Goal: Check status: Check status

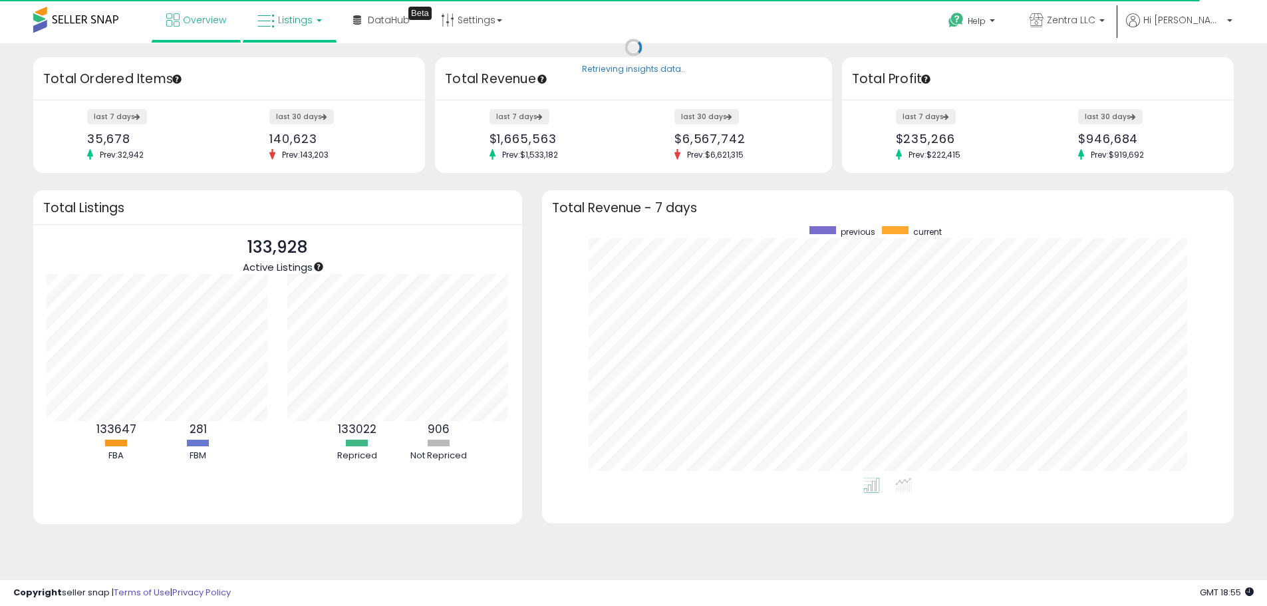
click at [299, 24] on span "Listings" at bounding box center [295, 19] width 35 height 13
click at [303, 68] on icon at bounding box center [300, 65] width 58 height 17
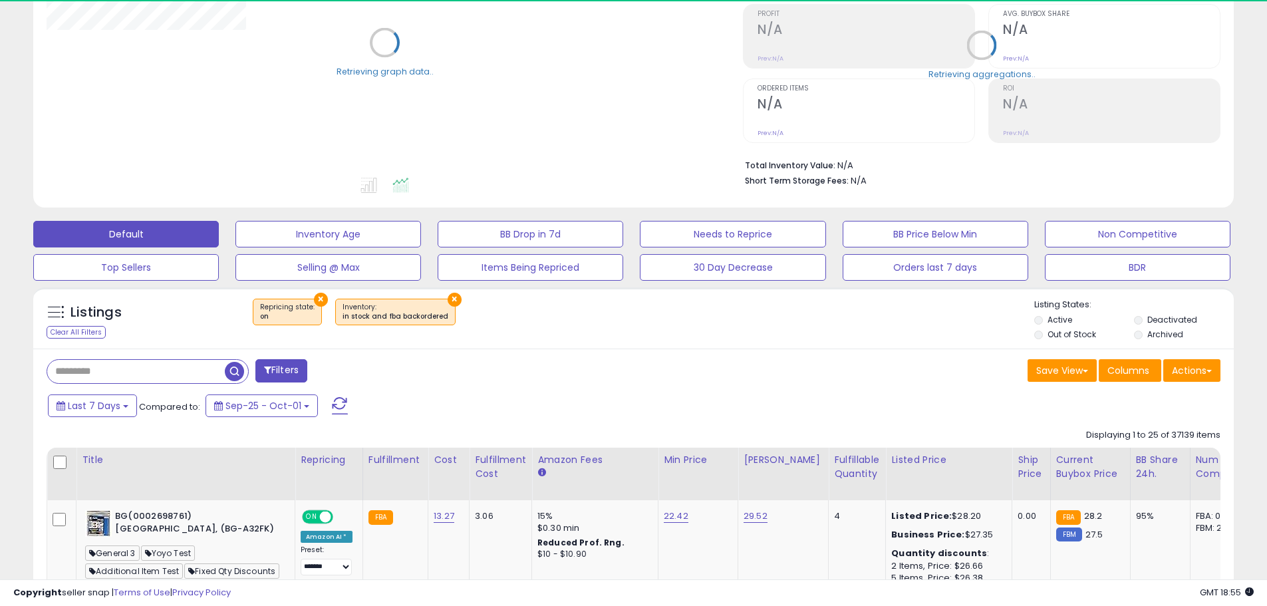
scroll to position [200, 0]
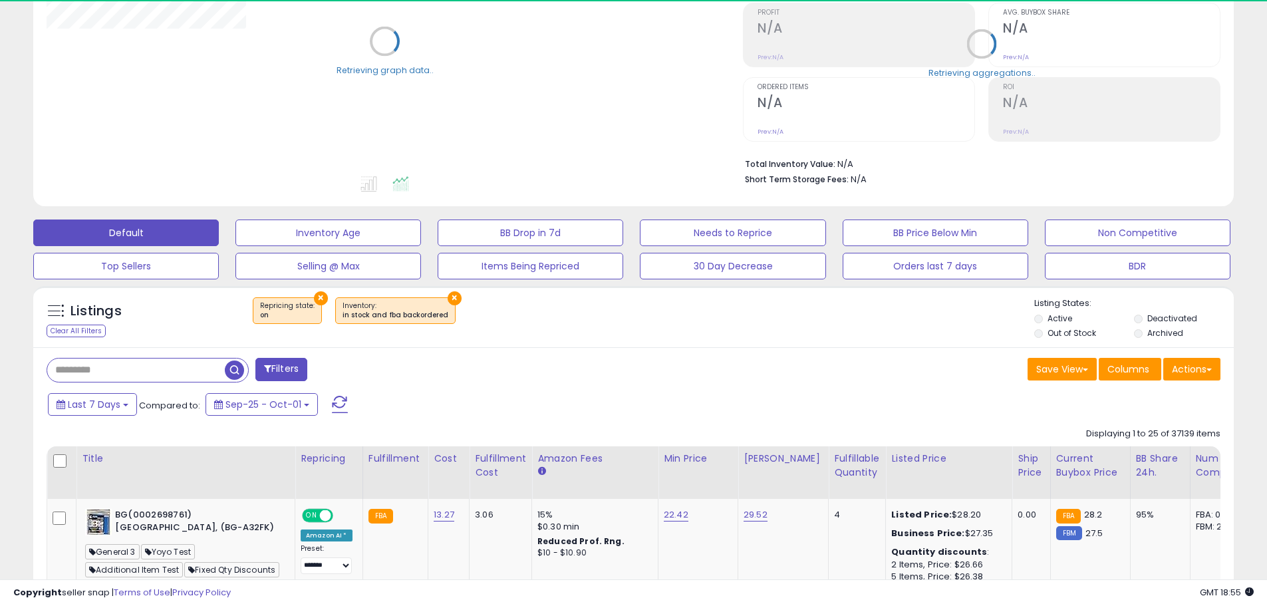
click at [176, 365] on input "text" at bounding box center [136, 370] width 178 height 23
type input "******"
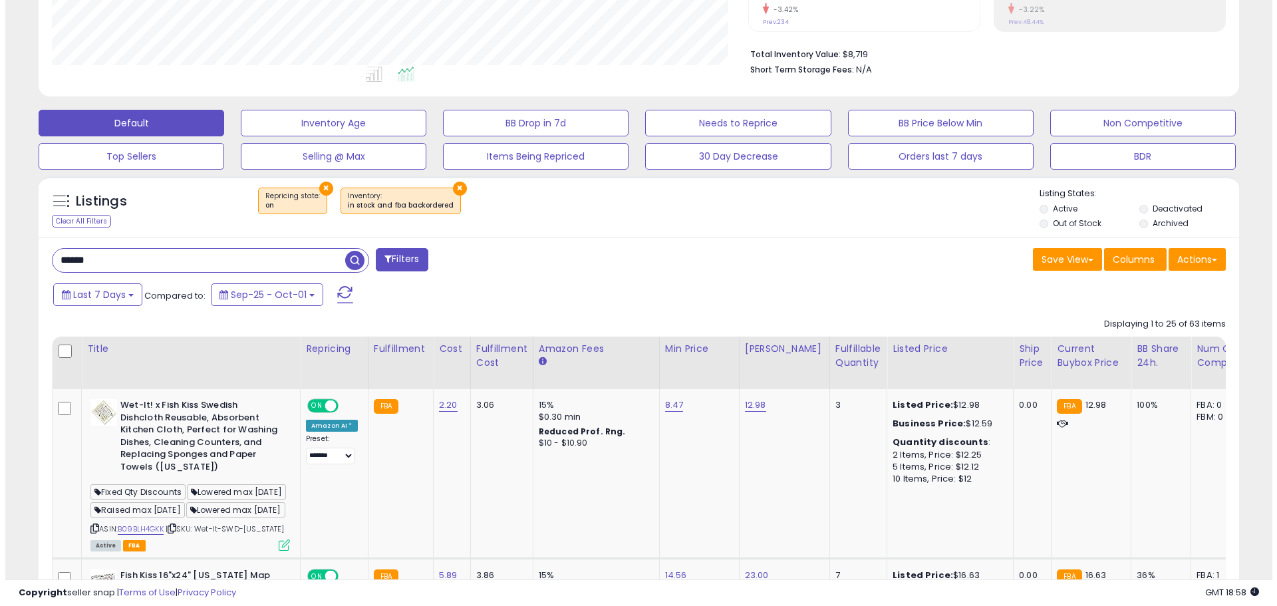
scroll to position [152, 0]
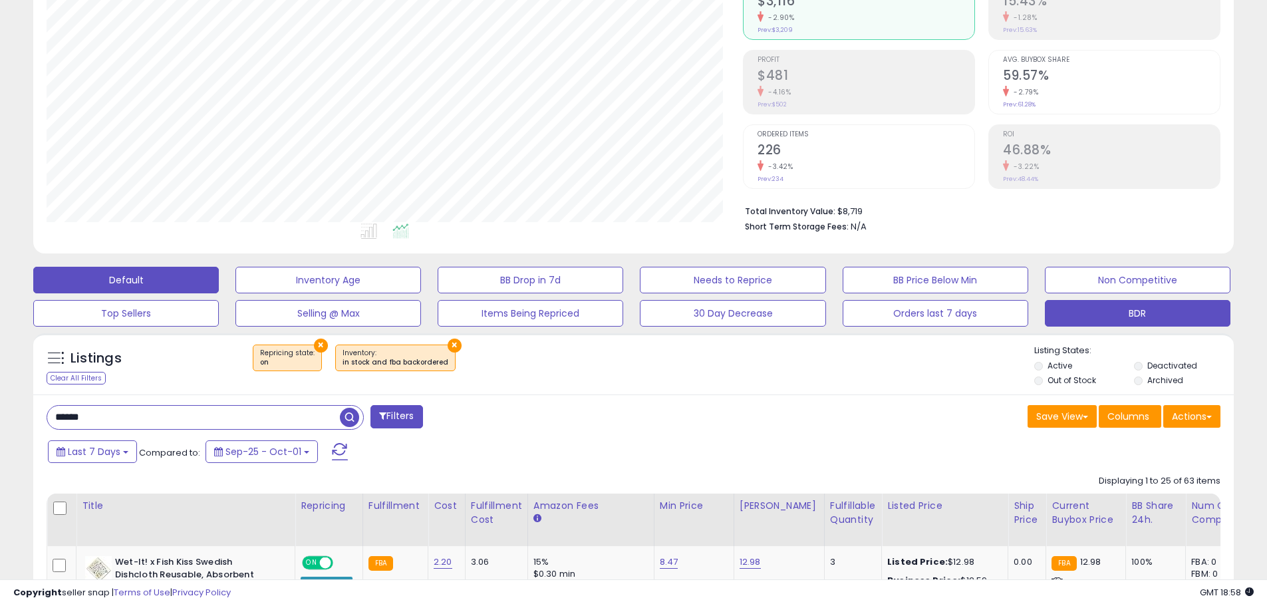
click at [1108, 309] on button "BDR" at bounding box center [1138, 313] width 186 height 27
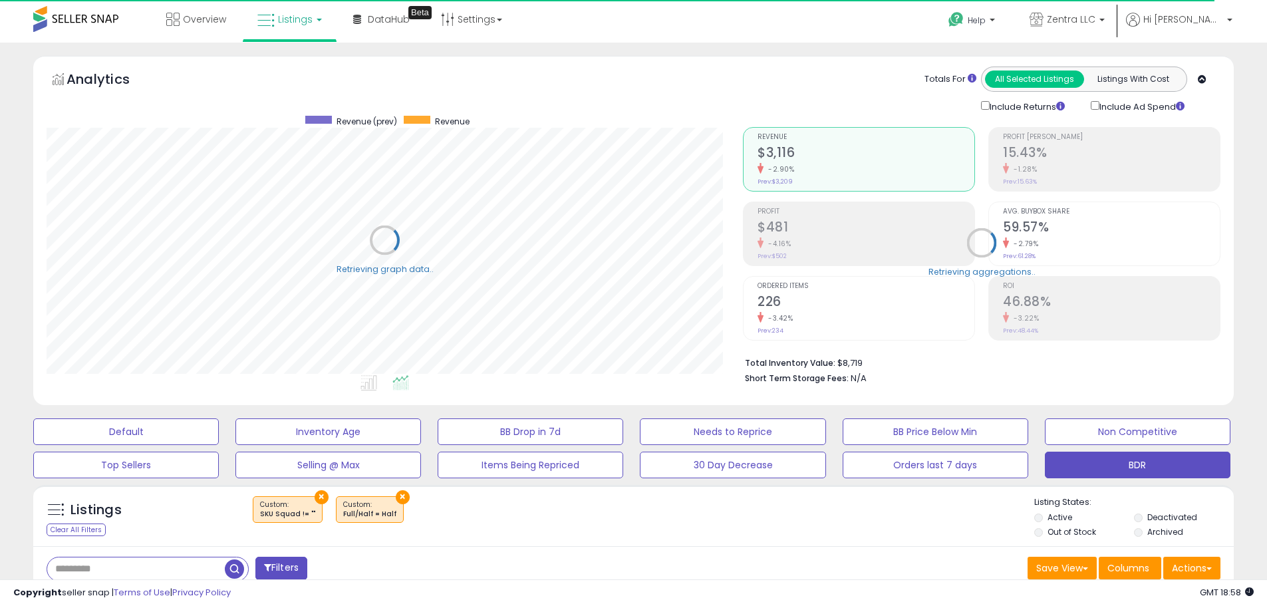
scroll to position [0, 0]
drag, startPoint x: 874, startPoint y: 166, endPoint x: 835, endPoint y: 81, distance: 93.8
click at [835, 81] on div "Totals For All Selected Listings Listings With Cost Include Returns Include Ad …" at bounding box center [977, 90] width 468 height 47
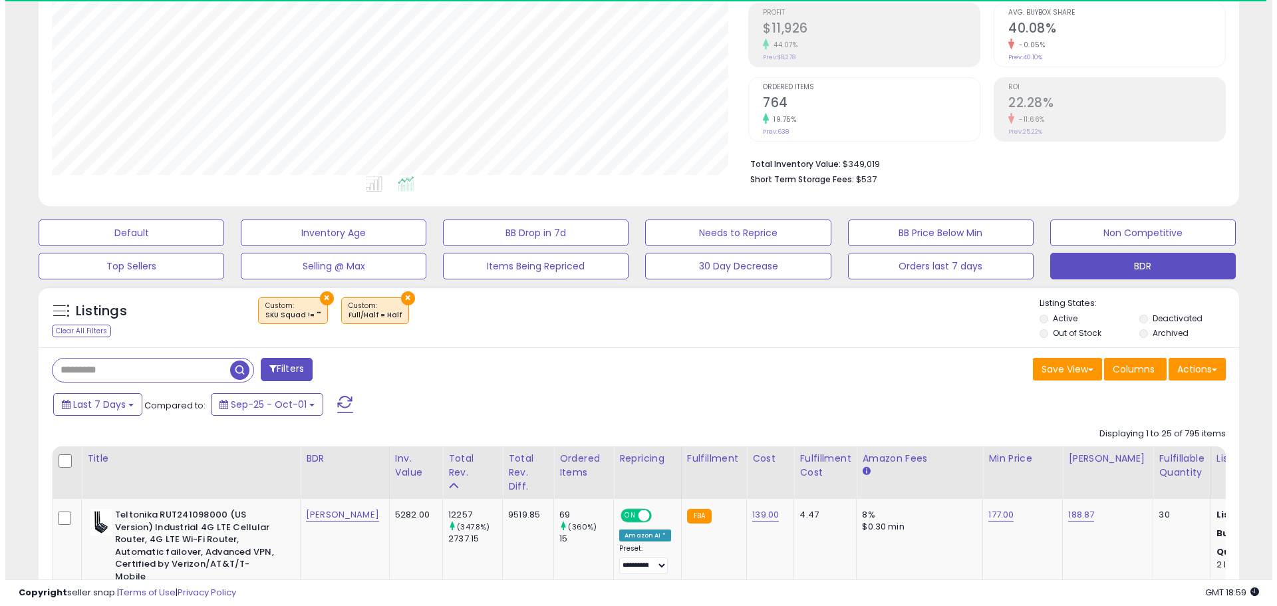
scroll to position [273, 697]
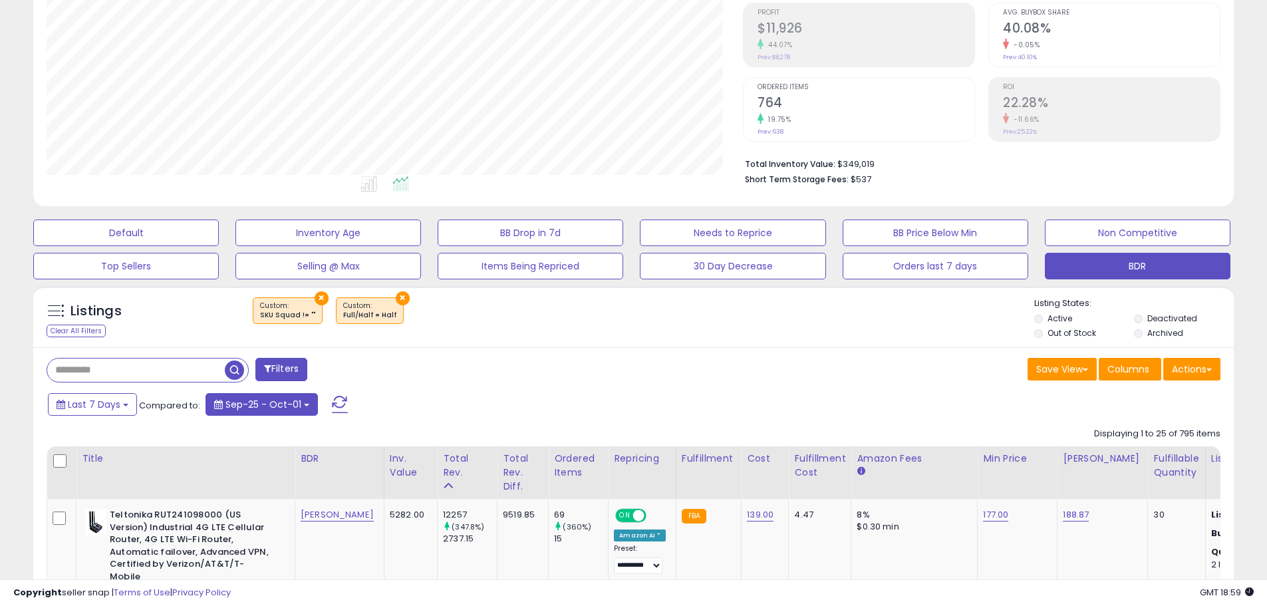
click at [263, 404] on span "Sep-25 - Oct-01" at bounding box center [264, 404] width 76 height 13
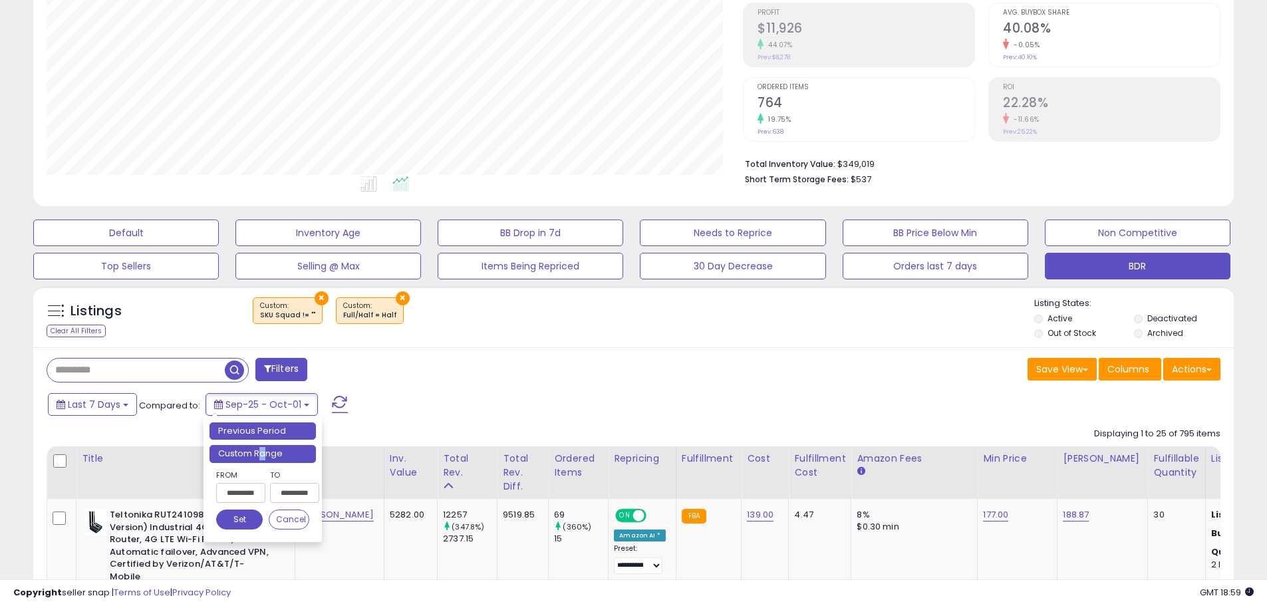
click at [262, 454] on li "Custom Range" at bounding box center [263, 454] width 106 height 18
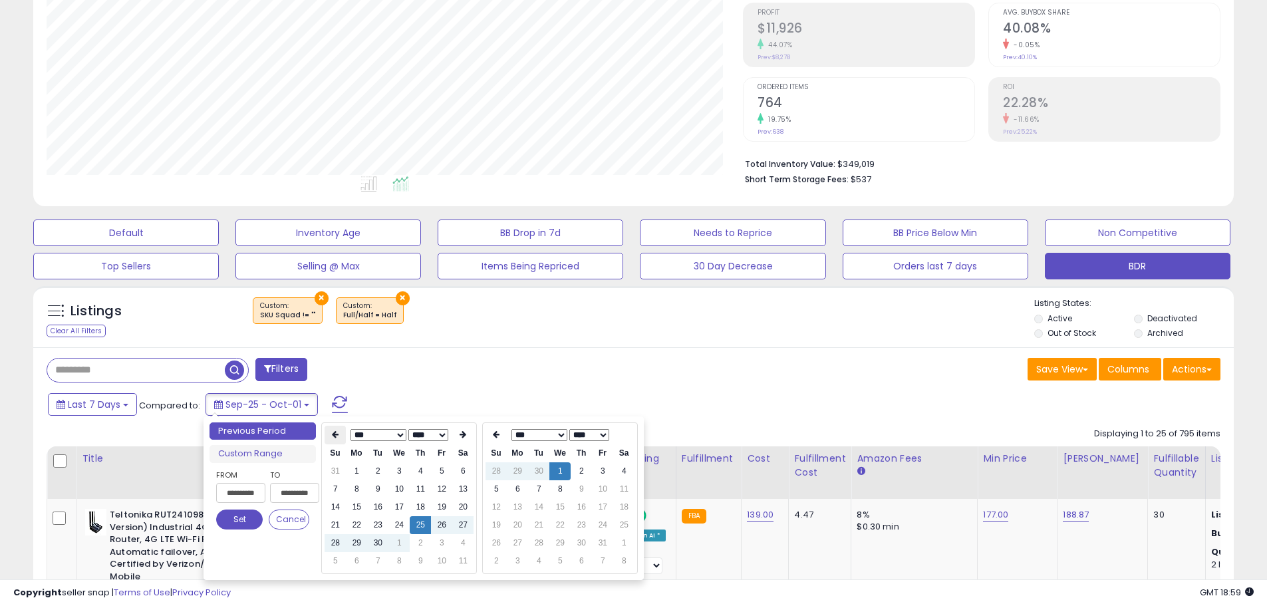
click at [337, 434] on icon at bounding box center [335, 434] width 7 height 8
click at [338, 434] on icon at bounding box center [335, 434] width 7 height 8
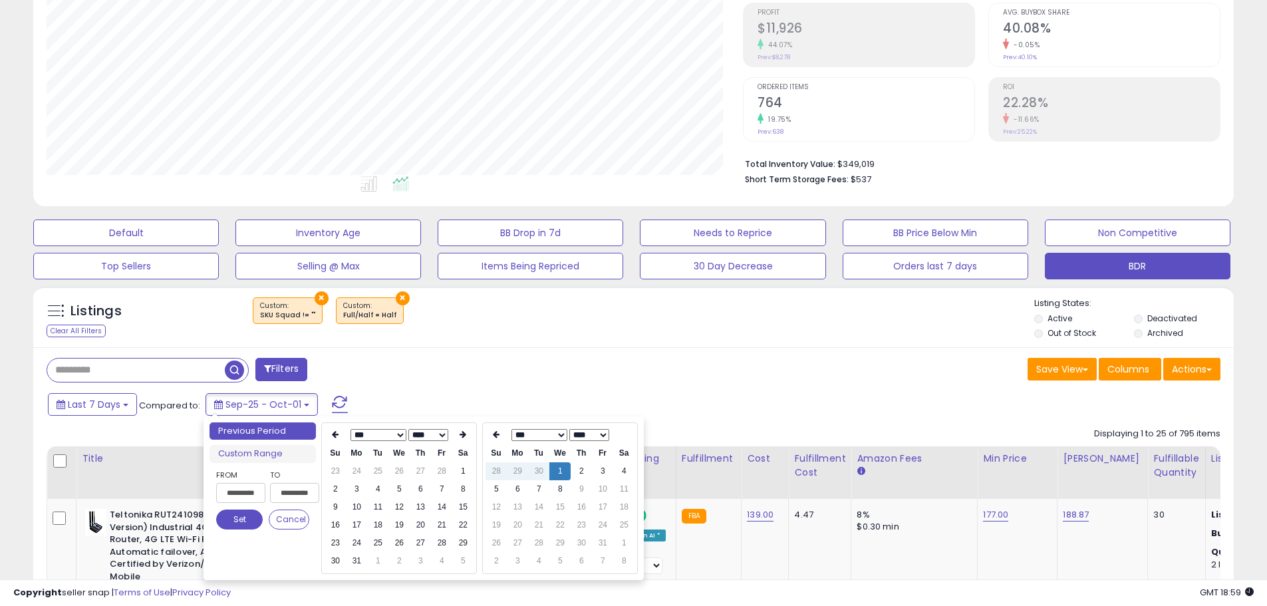
click at [338, 434] on icon at bounding box center [335, 434] width 7 height 8
click at [454, 435] on th at bounding box center [462, 435] width 21 height 19
click at [399, 466] on td "1" at bounding box center [399, 471] width 21 height 18
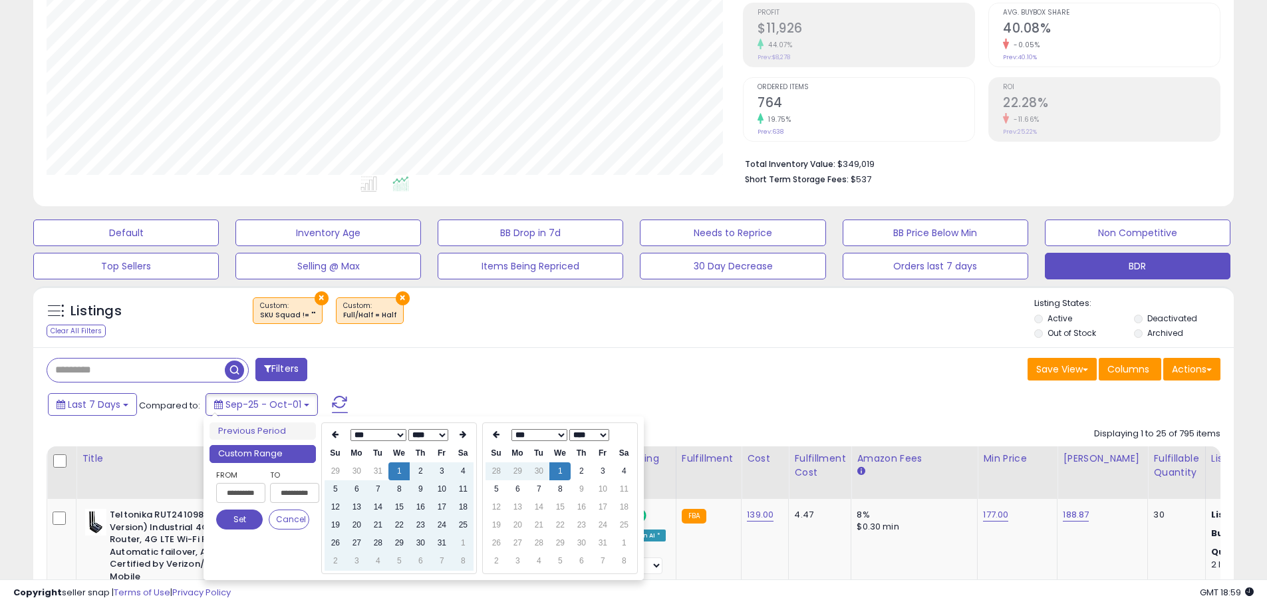
type input "**********"
click at [244, 516] on button "Set" at bounding box center [239, 520] width 47 height 20
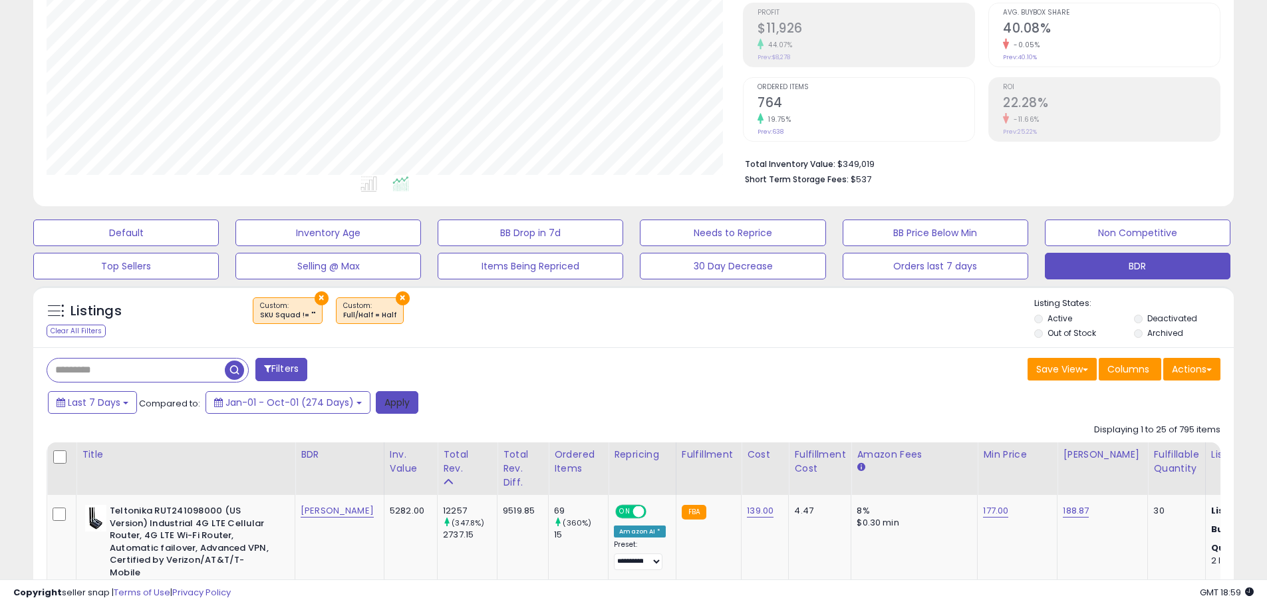
click at [379, 399] on button "Apply" at bounding box center [397, 402] width 43 height 23
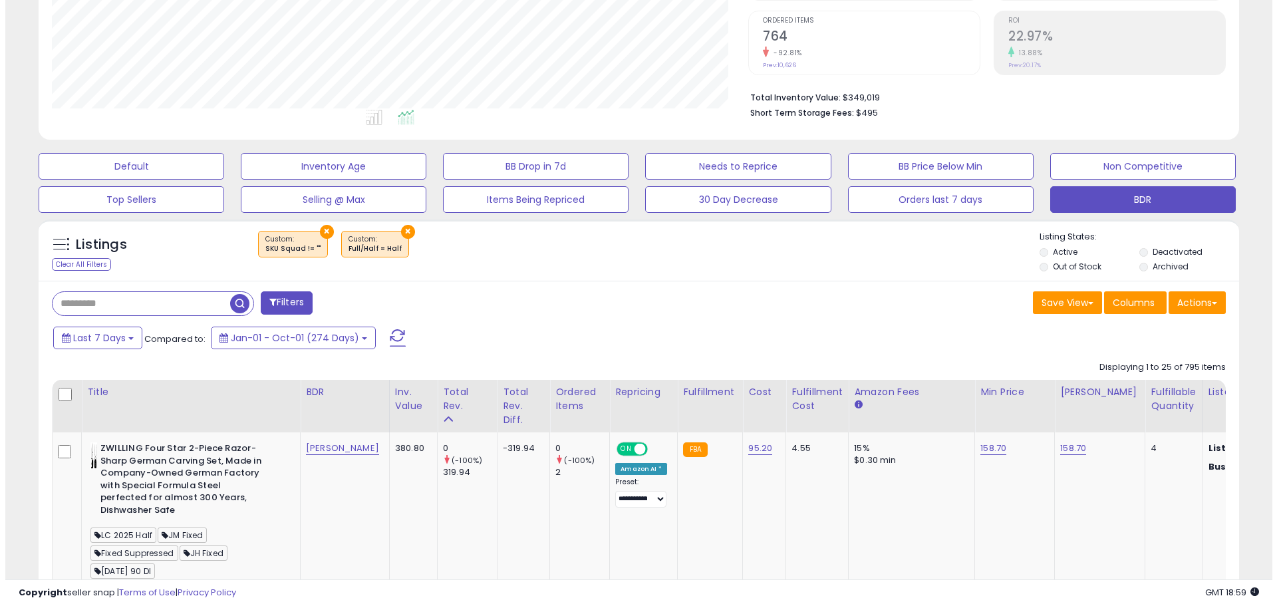
scroll to position [0, 0]
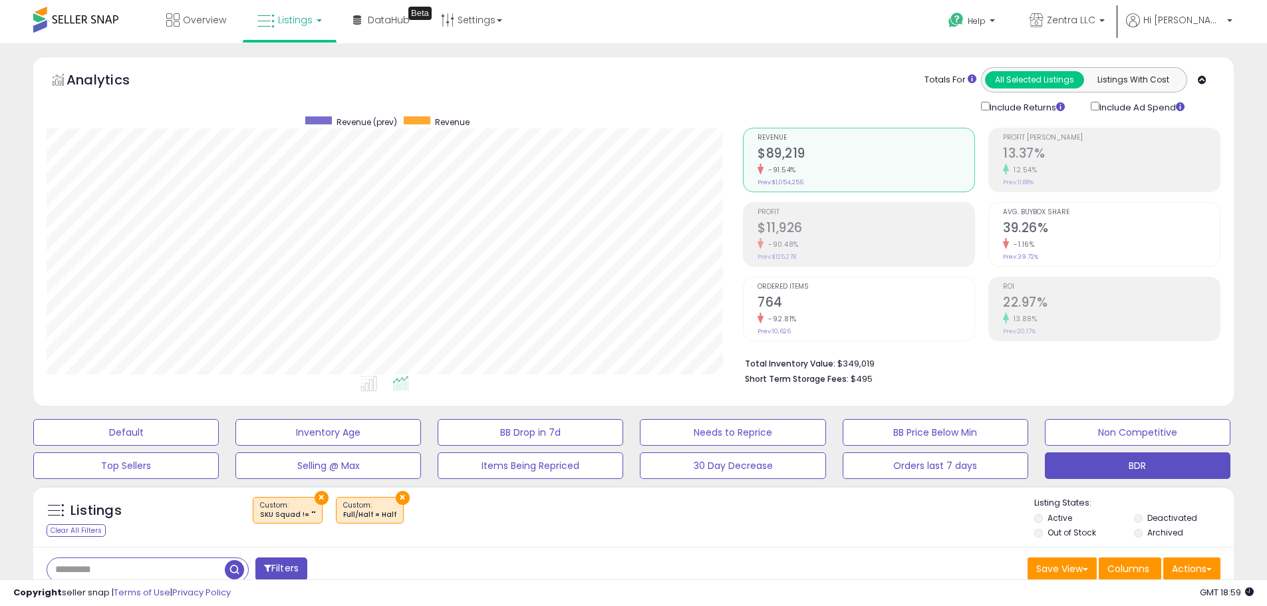
click at [794, 182] on small "Prev: $1,054,256" at bounding box center [781, 182] width 46 height 8
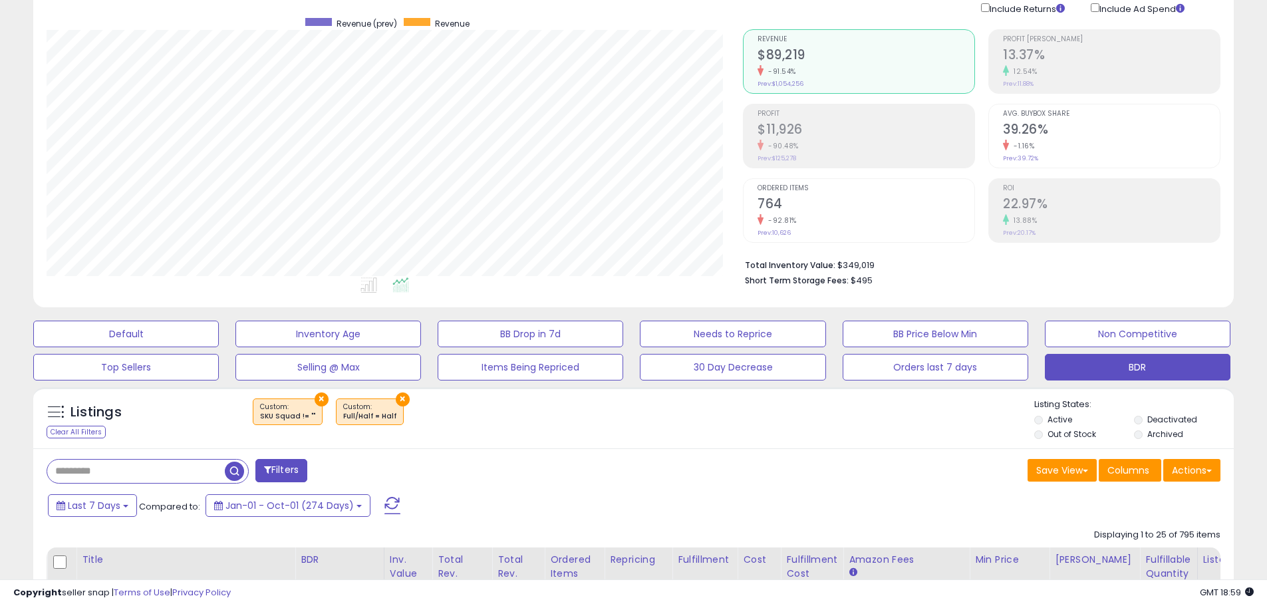
scroll to position [133, 0]
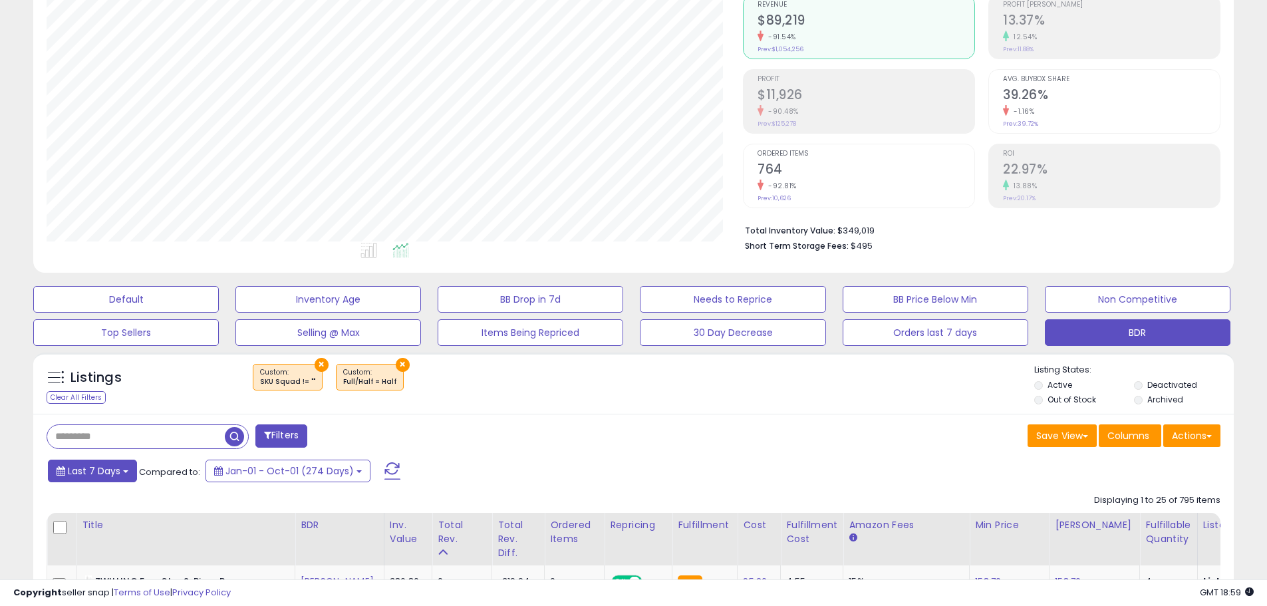
click at [119, 472] on button "Last 7 Days" at bounding box center [92, 471] width 89 height 23
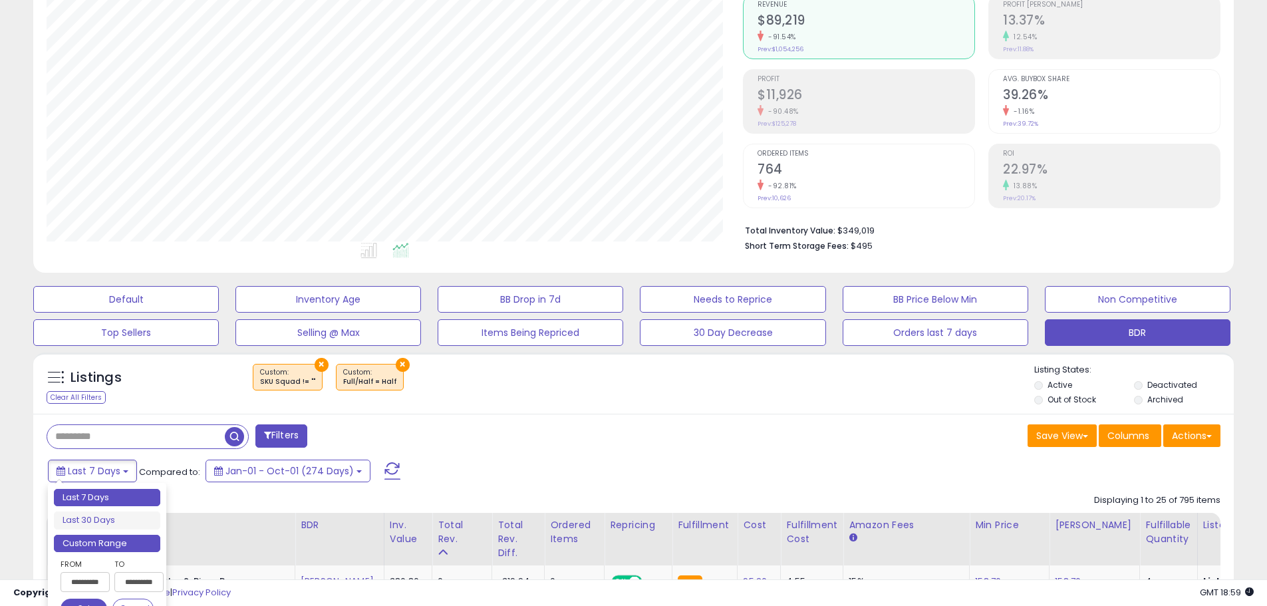
click at [88, 543] on li "Custom Range" at bounding box center [107, 544] width 106 height 18
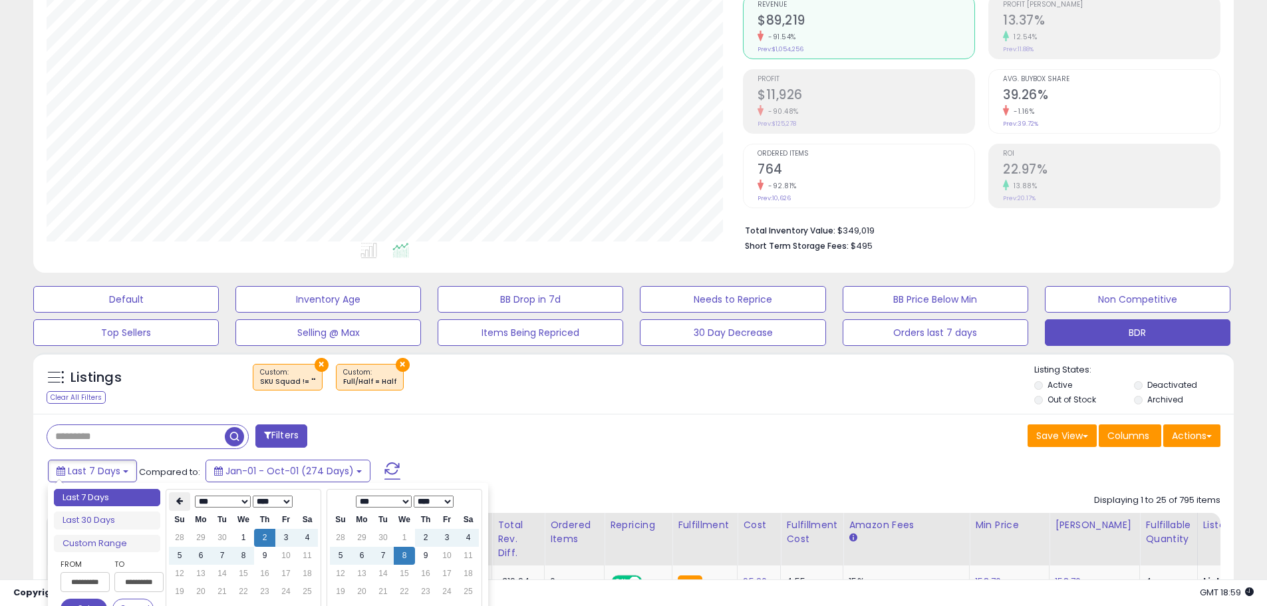
click at [180, 500] on icon at bounding box center [179, 501] width 7 height 8
click at [179, 501] on icon at bounding box center [179, 501] width 7 height 8
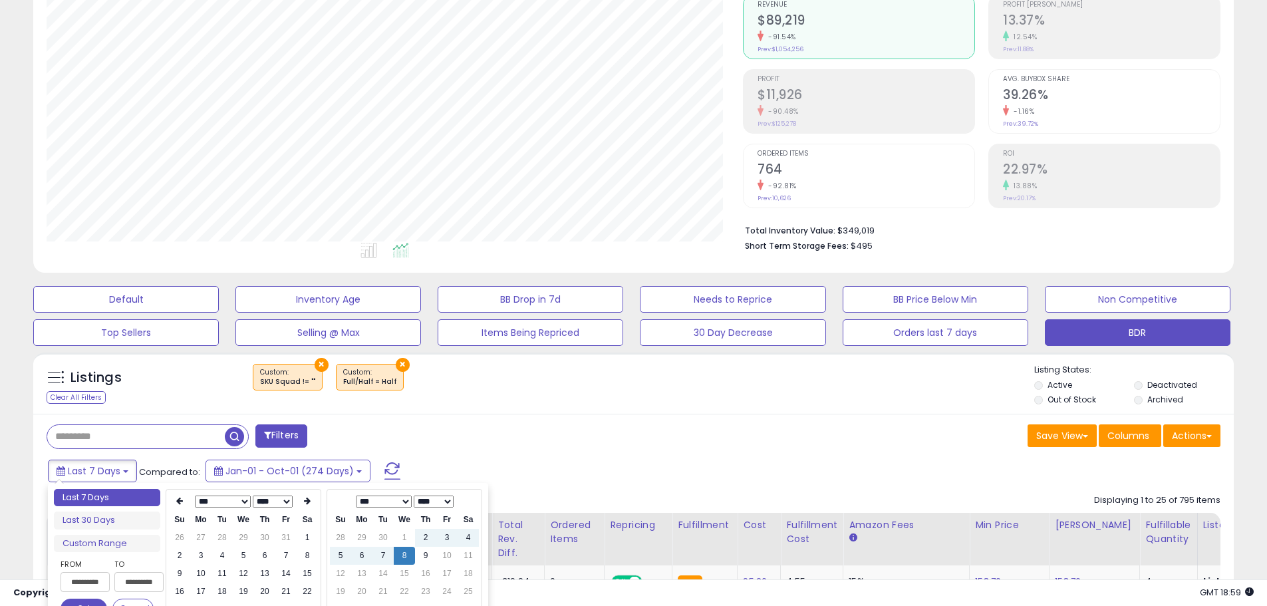
click at [179, 501] on icon at bounding box center [179, 501] width 7 height 8
type input "**********"
click at [246, 540] on td "1" at bounding box center [243, 538] width 21 height 18
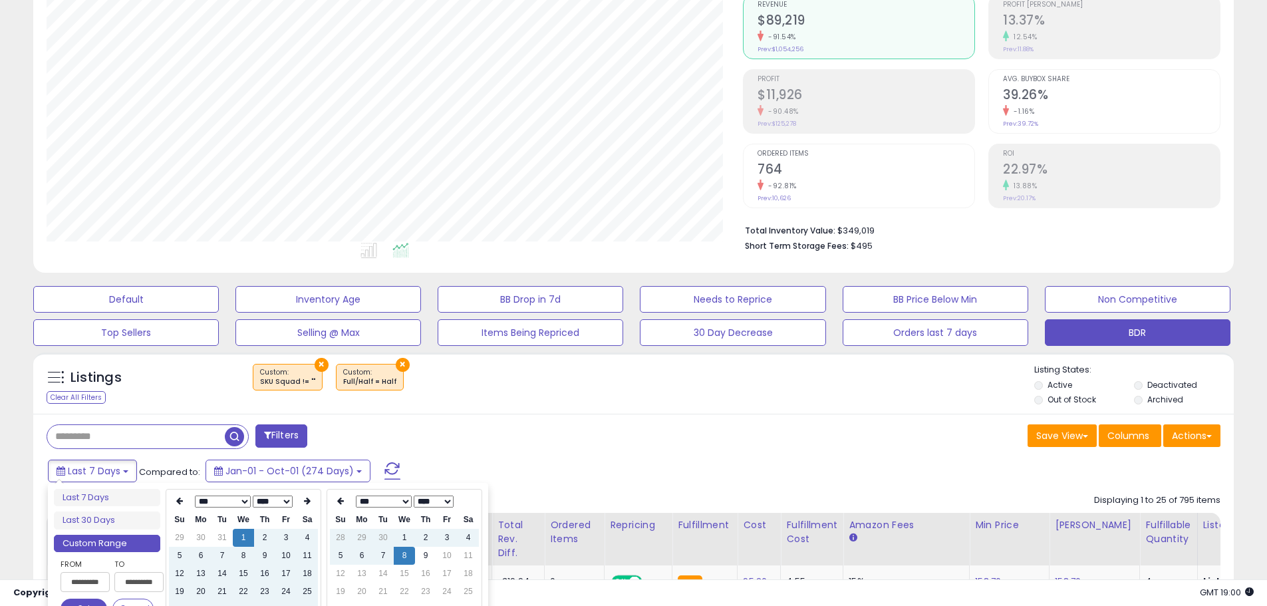
type input "**********"
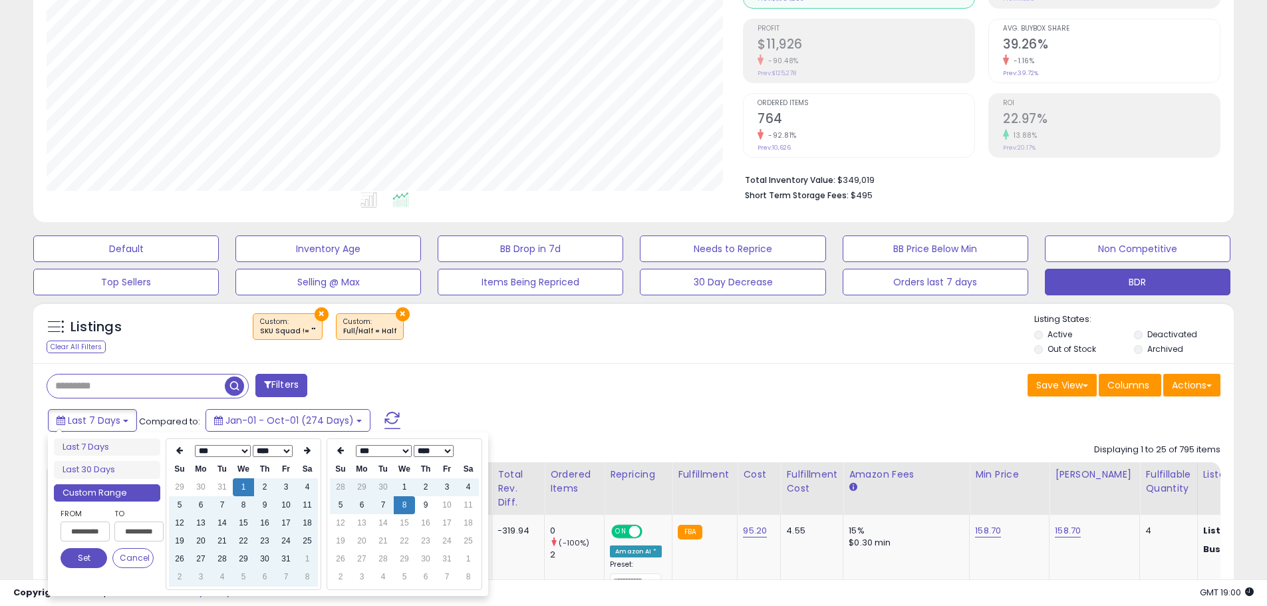
type input "**********"
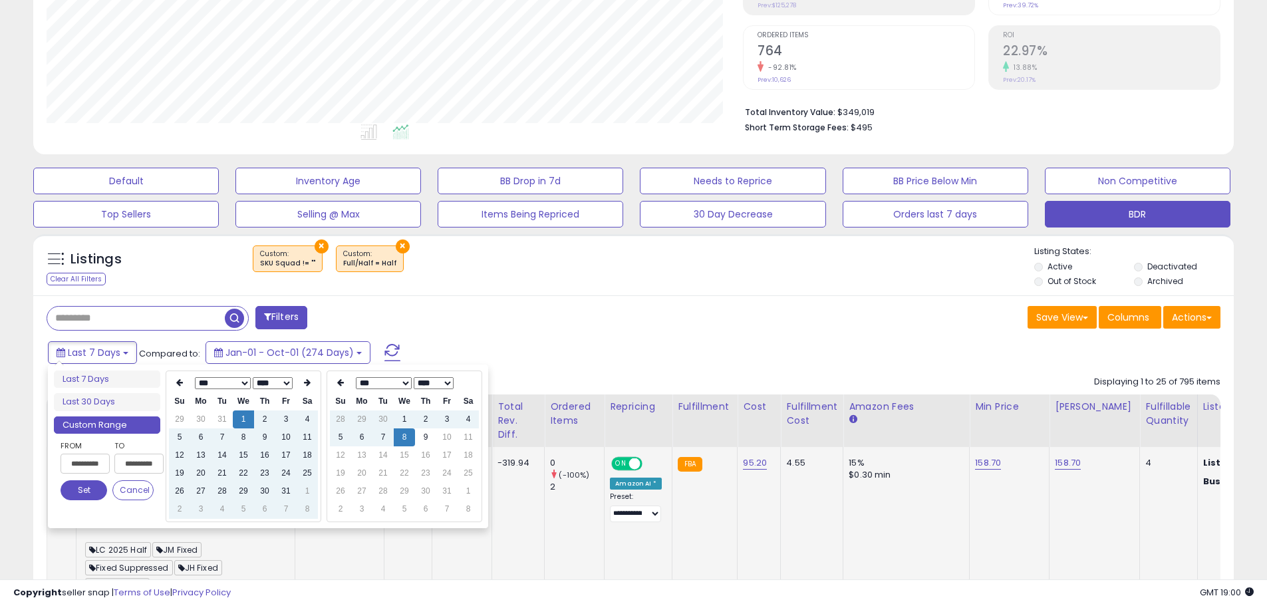
scroll to position [266, 0]
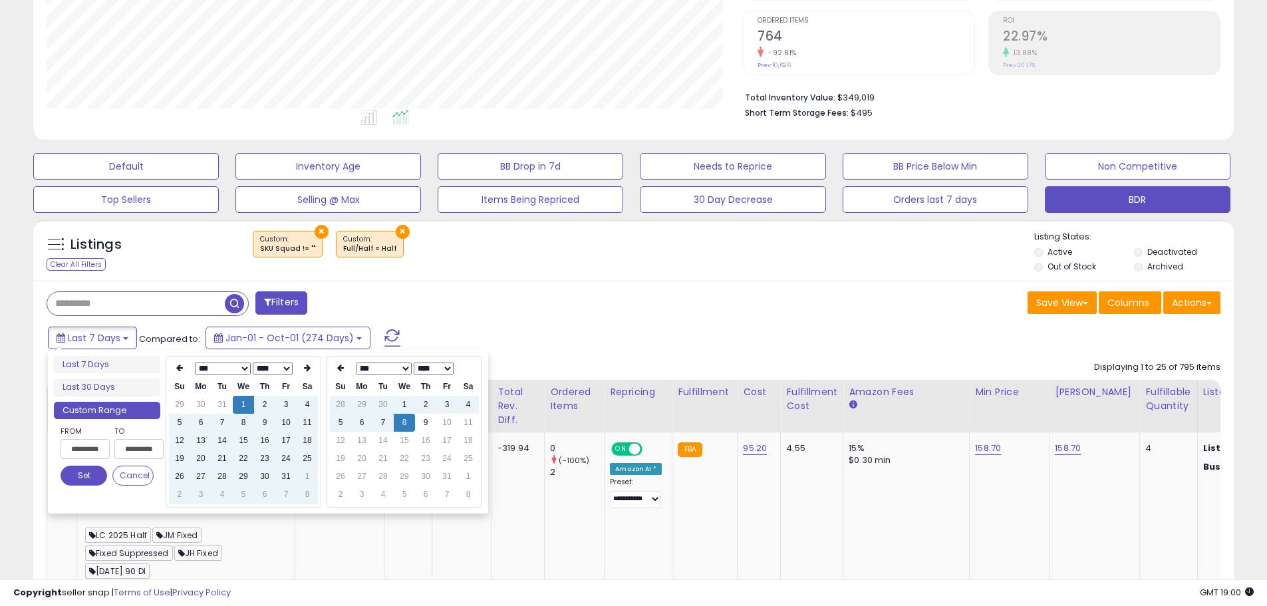
click at [92, 485] on button "Set" at bounding box center [84, 476] width 47 height 20
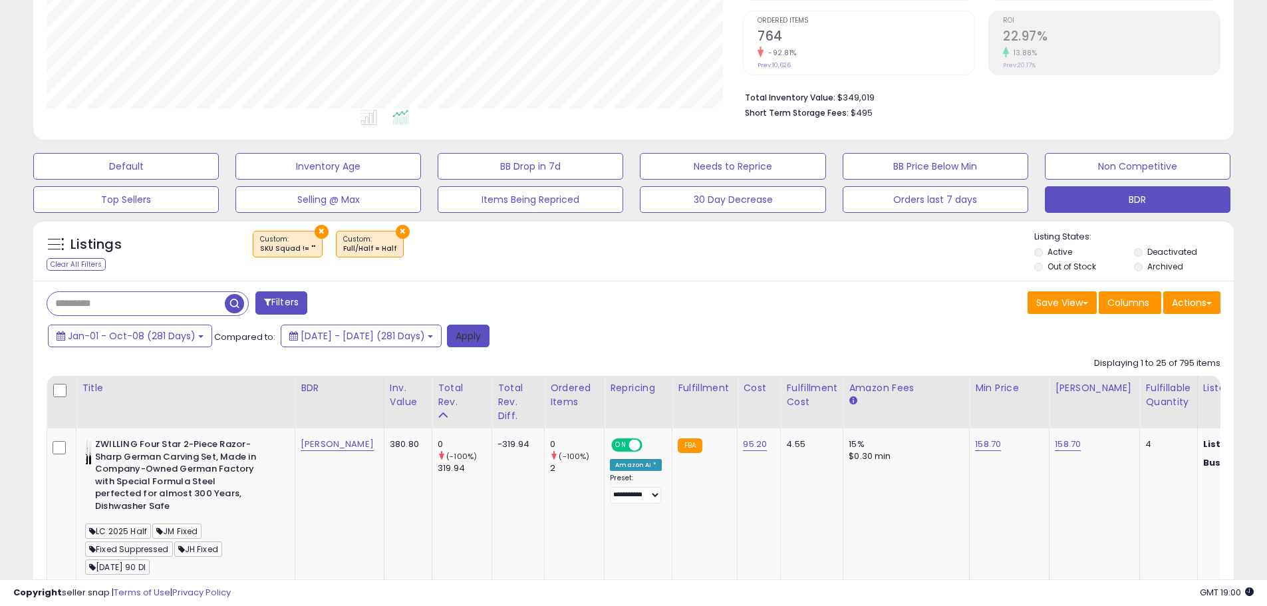
click at [490, 341] on button "Apply" at bounding box center [468, 336] width 43 height 23
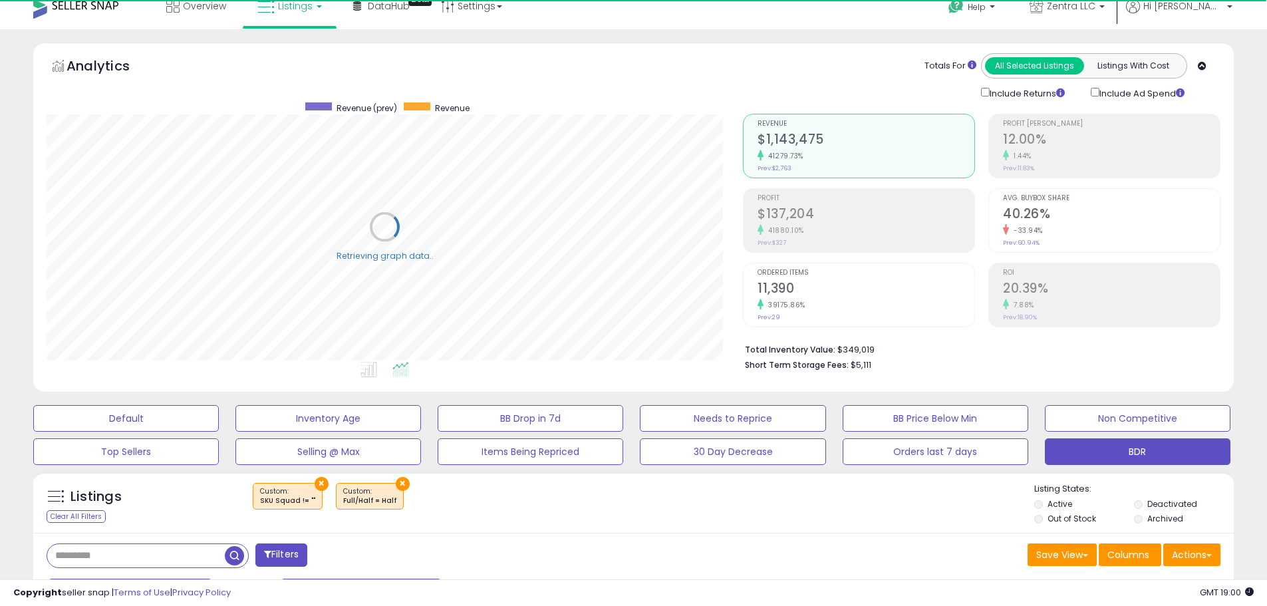
scroll to position [0, 0]
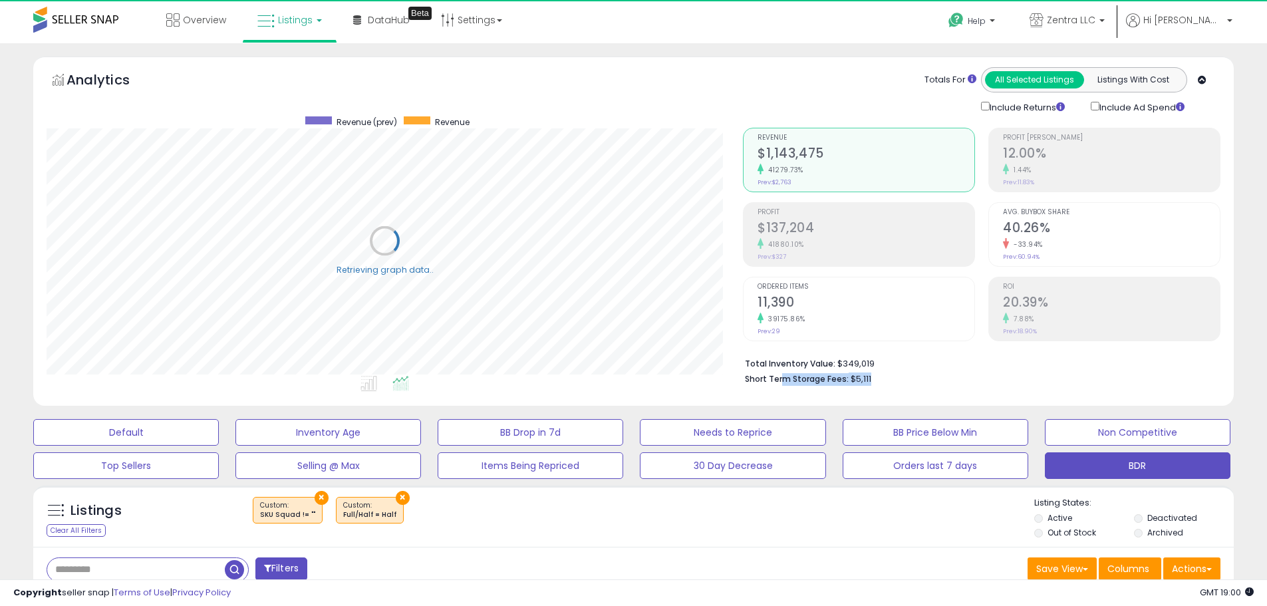
drag, startPoint x: 780, startPoint y: 381, endPoint x: 877, endPoint y: 383, distance: 97.2
click at [877, 383] on li "Short Term Storage Fees: $5,111" at bounding box center [978, 378] width 466 height 16
click at [882, 379] on li "Short Term Storage Fees: $5,111" at bounding box center [978, 378] width 466 height 16
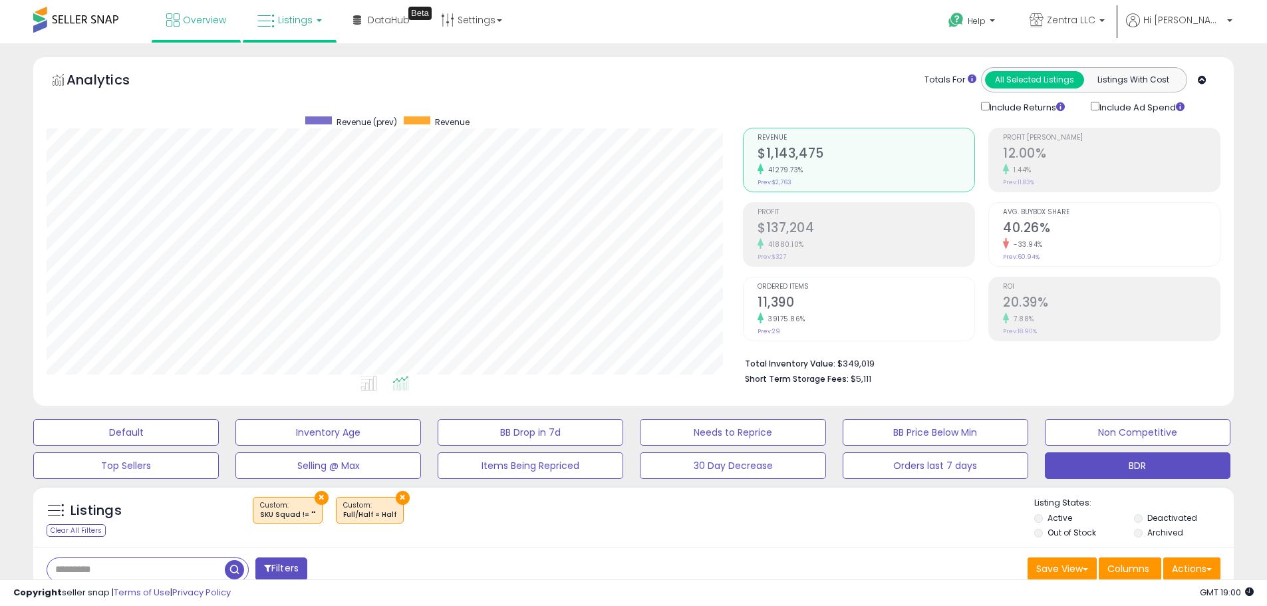
scroll to position [273, 697]
